Goal: Find specific page/section: Find specific page/section

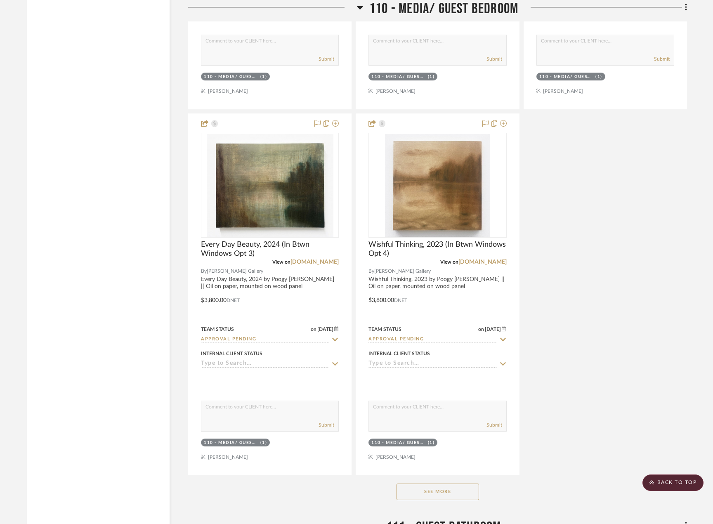
scroll to position [10434, 0]
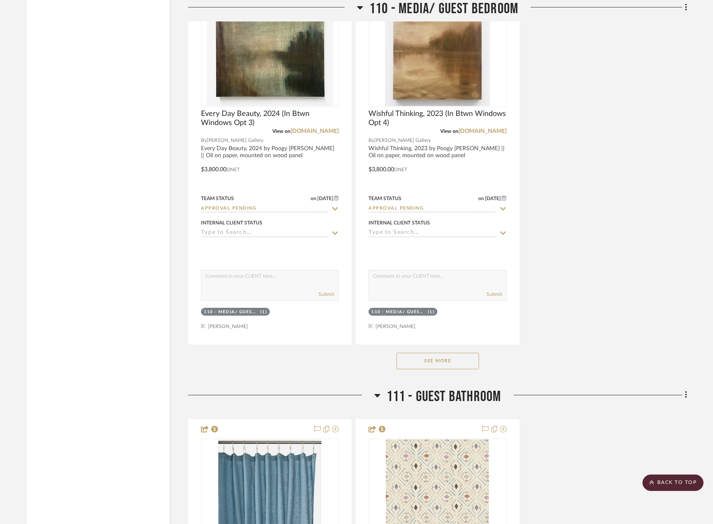
drag, startPoint x: 466, startPoint y: 351, endPoint x: 351, endPoint y: 340, distance: 116.1
click at [466, 353] on button "See More" at bounding box center [437, 361] width 82 height 16
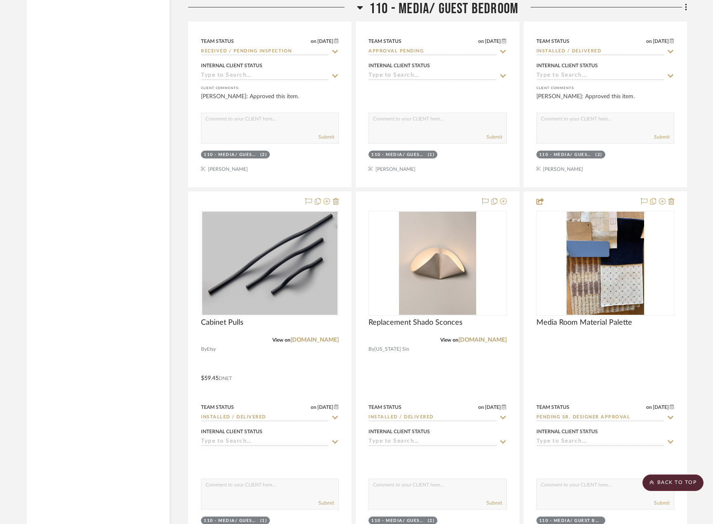
scroll to position [11754, 0]
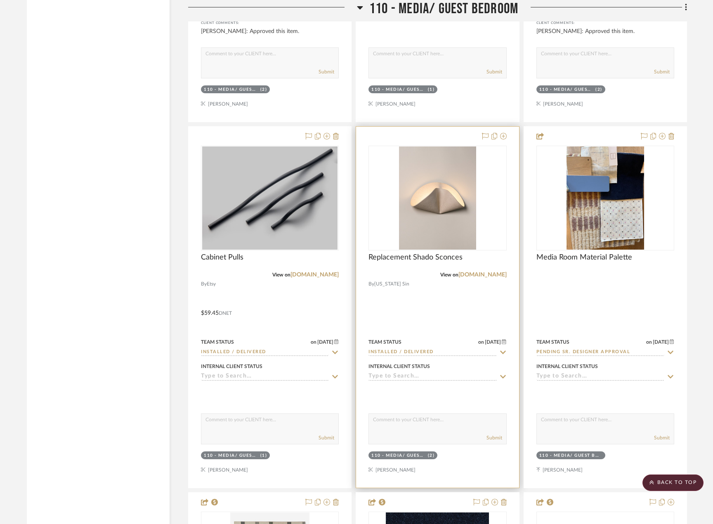
click at [458, 303] on div at bounding box center [437, 307] width 162 height 361
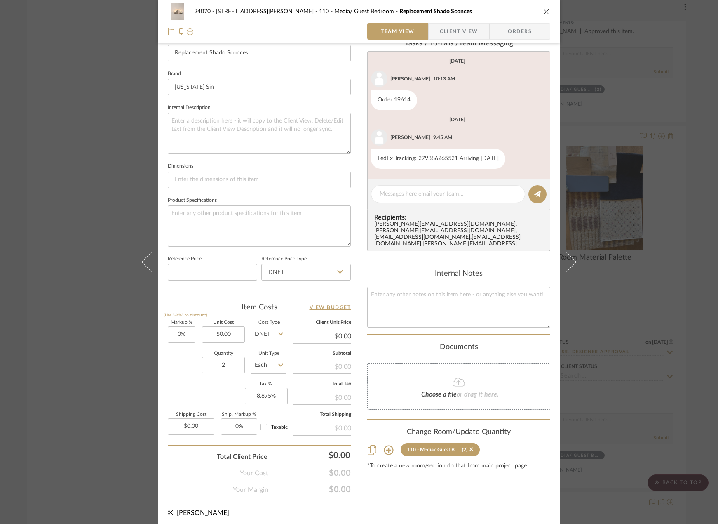
scroll to position [244, 0]
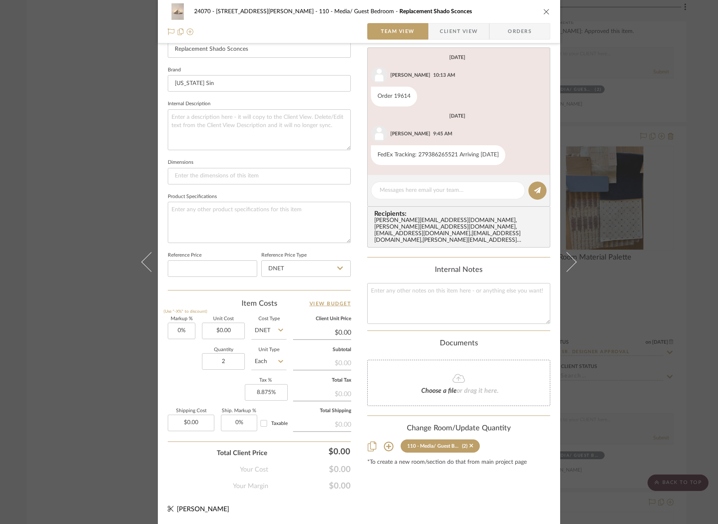
click at [36, 175] on div "24070 - 443 Greenwich St - Murphy 110 - Media/ Guest Bedroom Replacement Shado …" at bounding box center [359, 262] width 718 height 524
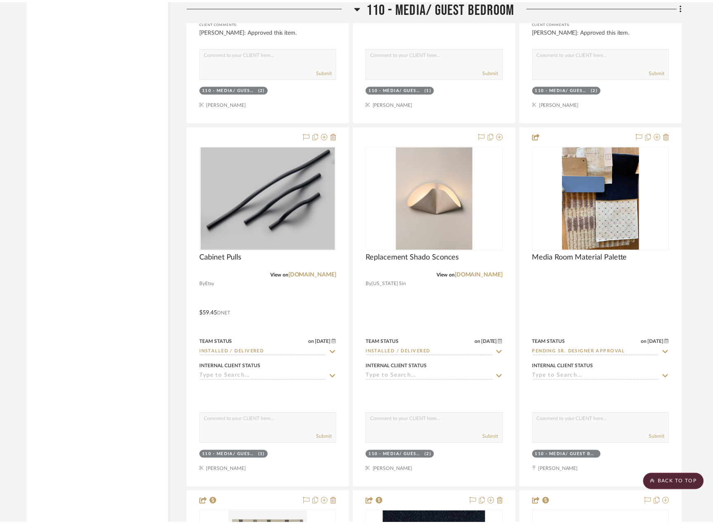
scroll to position [11754, 0]
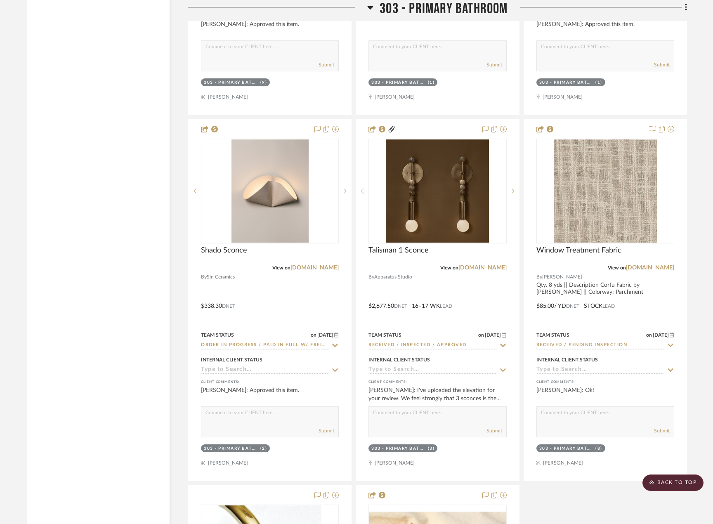
scroll to position [14904, 0]
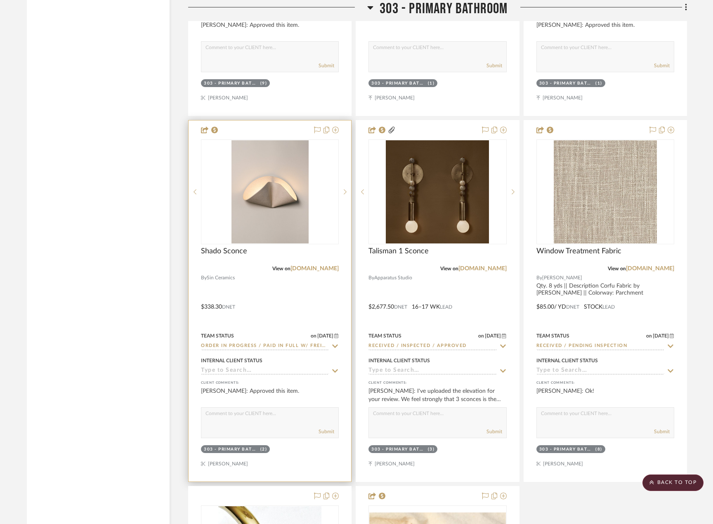
click at [300, 289] on div at bounding box center [269, 300] width 162 height 361
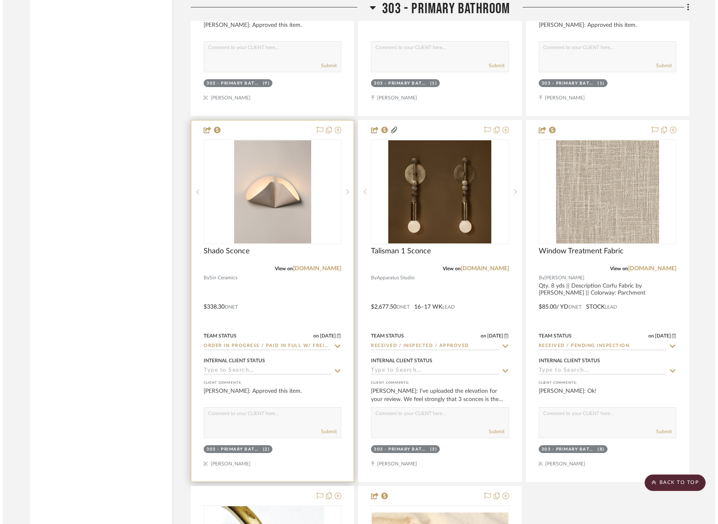
scroll to position [0, 0]
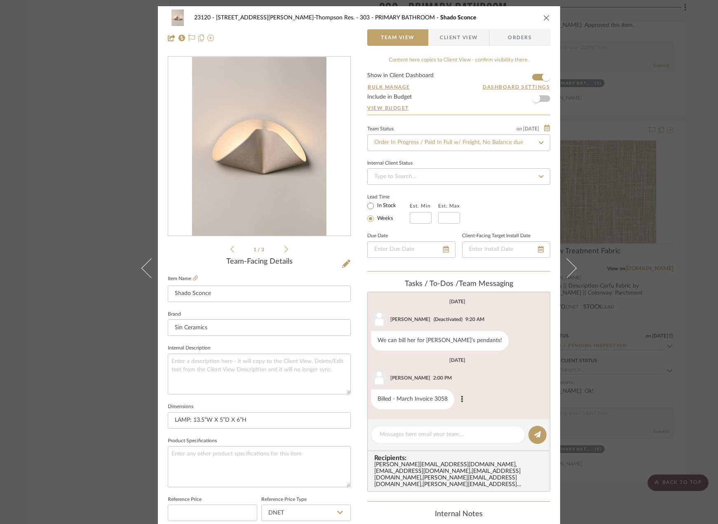
click at [492, 382] on div "[PERSON_NAME] 2:00 PM" at bounding box center [459, 378] width 176 height 16
click at [58, 150] on div "23120 - [STREET_ADDRESS][PERSON_NAME]-Thompson Res. 303 - PRIMARY BATHROOM Shad…" at bounding box center [359, 262] width 718 height 524
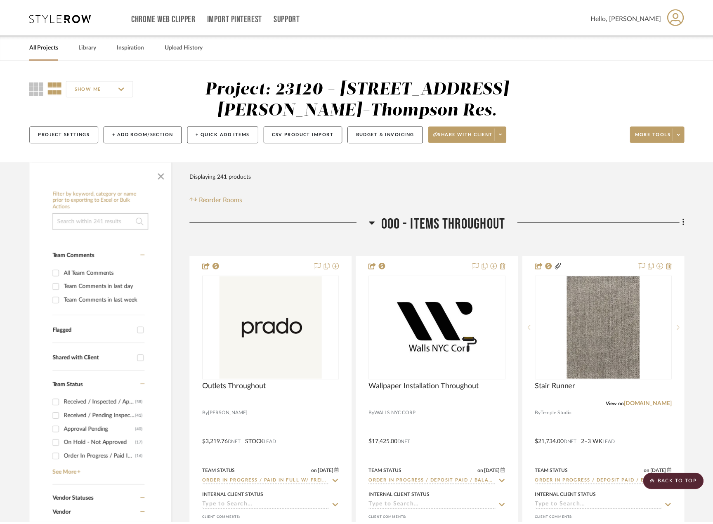
scroll to position [14904, 0]
